Goal: Task Accomplishment & Management: Use online tool/utility

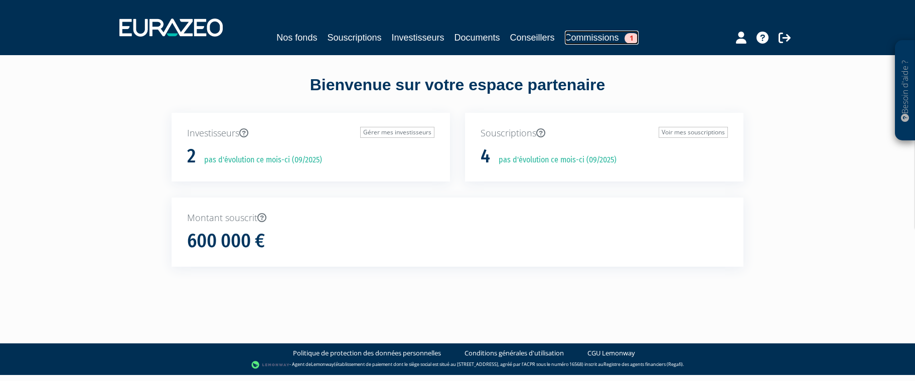
click at [599, 33] on link "Commissions 1" at bounding box center [602, 38] width 74 height 14
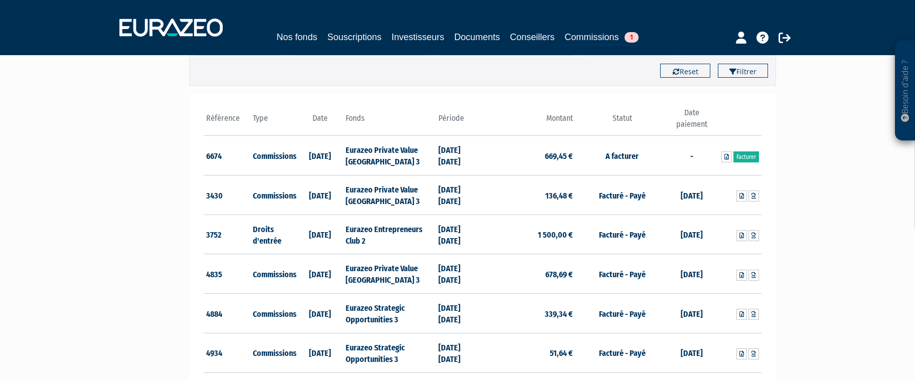
scroll to position [107, 0]
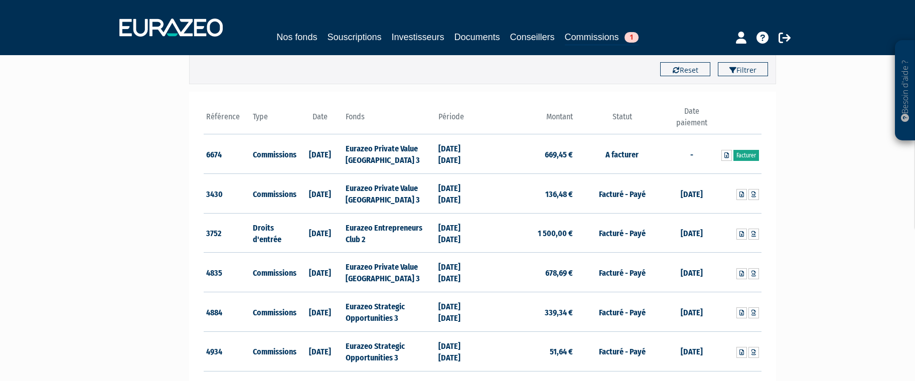
click at [748, 154] on link "Facturer" at bounding box center [746, 155] width 26 height 11
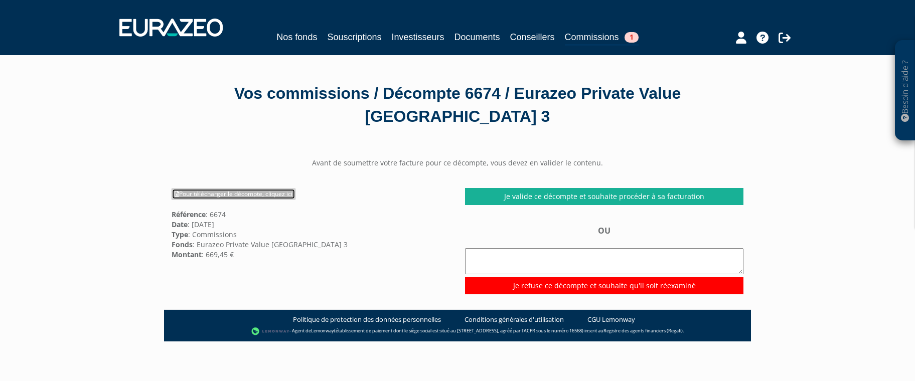
click at [218, 196] on link "Pour télécharger le décompte, cliquez ici" at bounding box center [233, 194] width 124 height 11
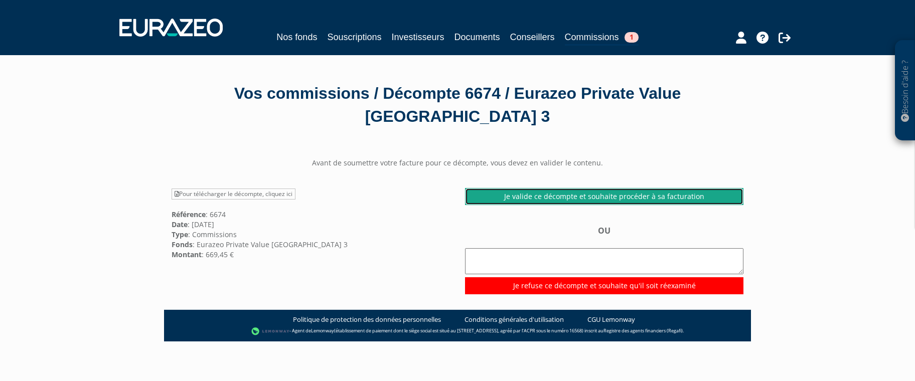
click at [588, 198] on link "Je valide ce décompte et souhaite procéder à sa facturation" at bounding box center [604, 196] width 278 height 17
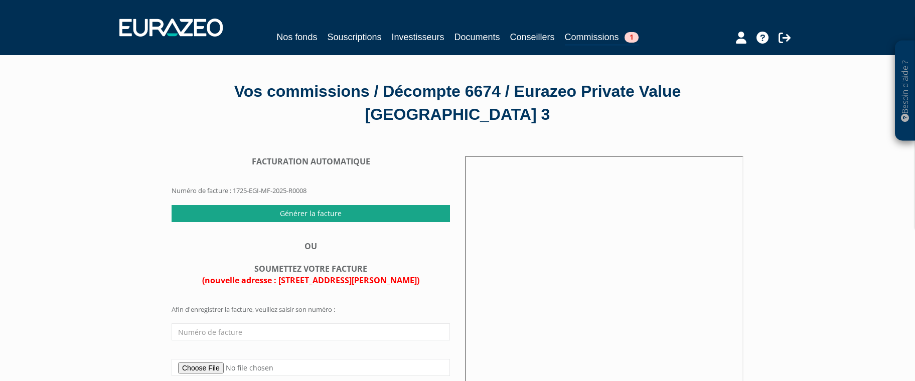
scroll to position [2, 0]
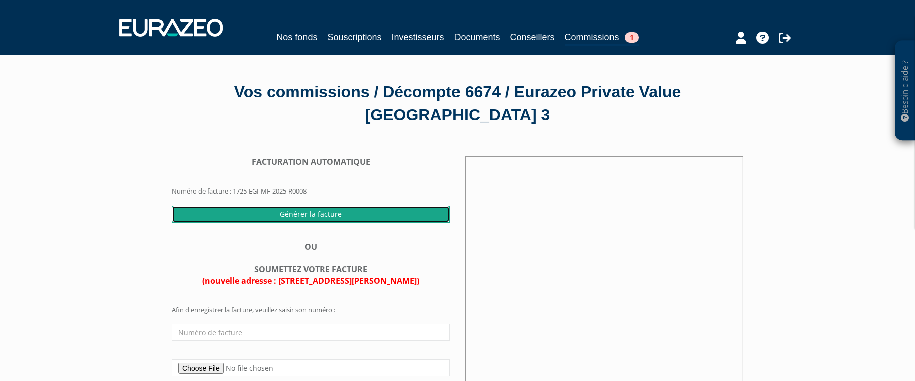
click at [328, 213] on input "Générer la facture" at bounding box center [310, 214] width 278 height 17
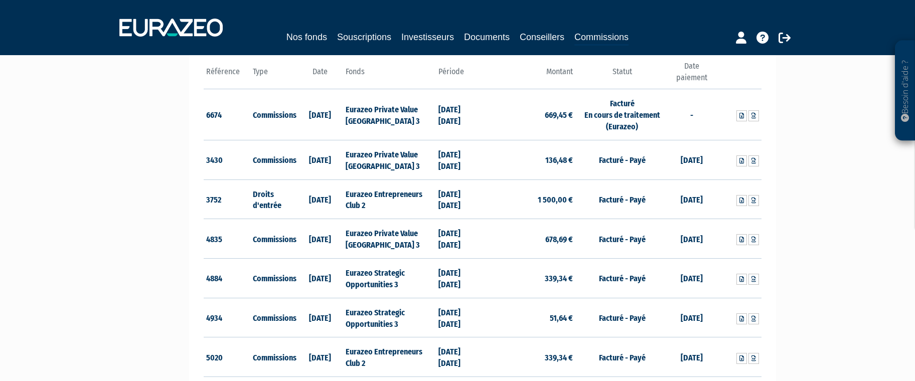
scroll to position [152, 0]
